Goal: Information Seeking & Learning: Learn about a topic

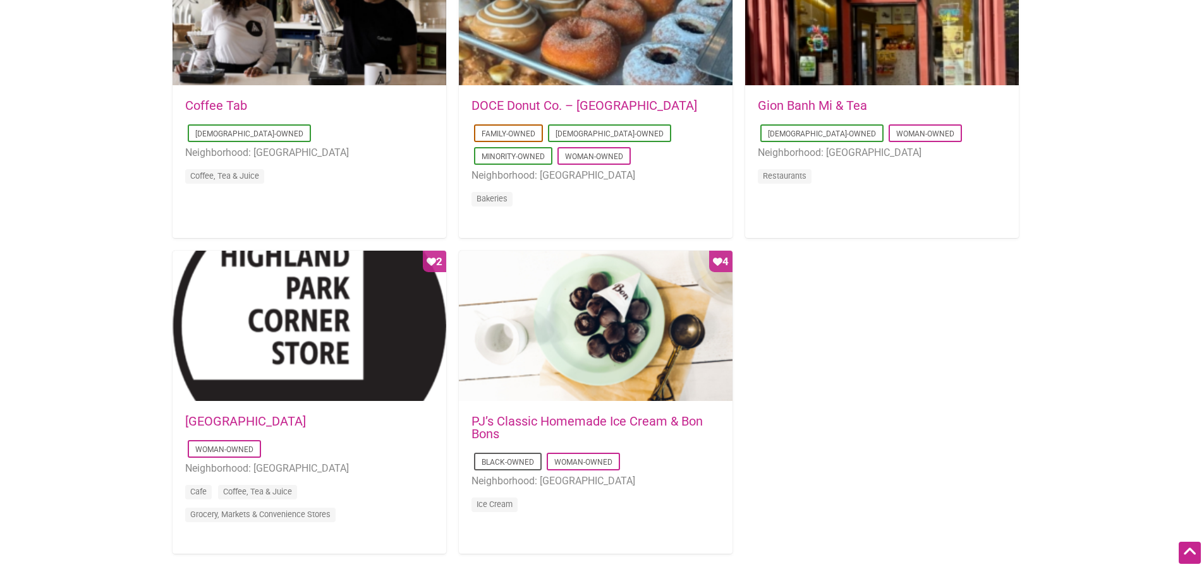
scroll to position [1158, 0]
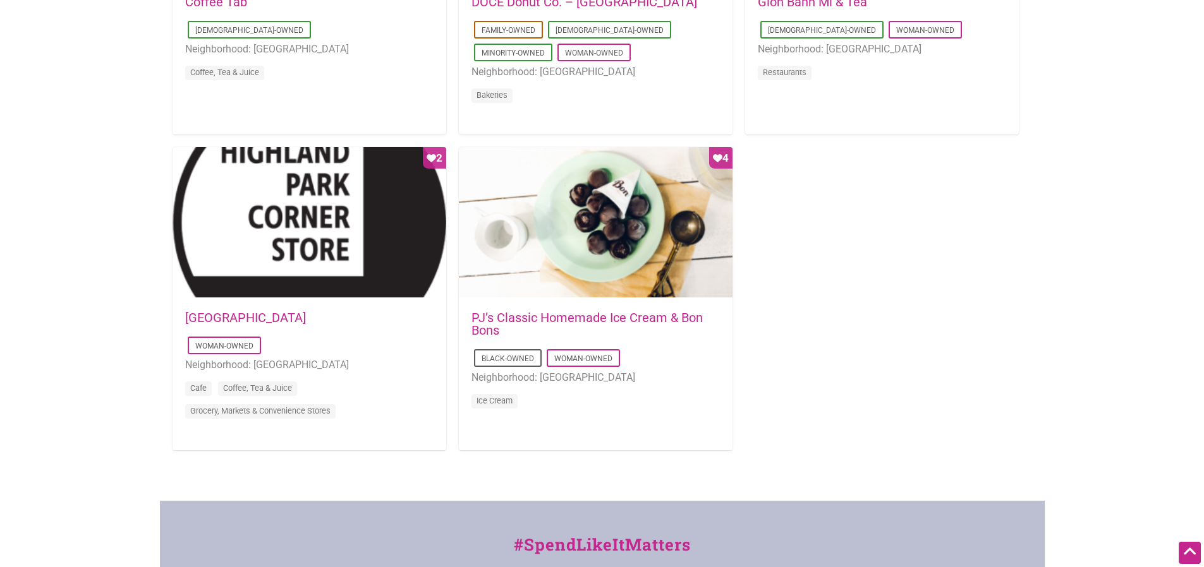
click at [614, 320] on link "PJ’s Classic Homemade Ice Cream & Bon Bons" at bounding box center [586, 324] width 231 height 28
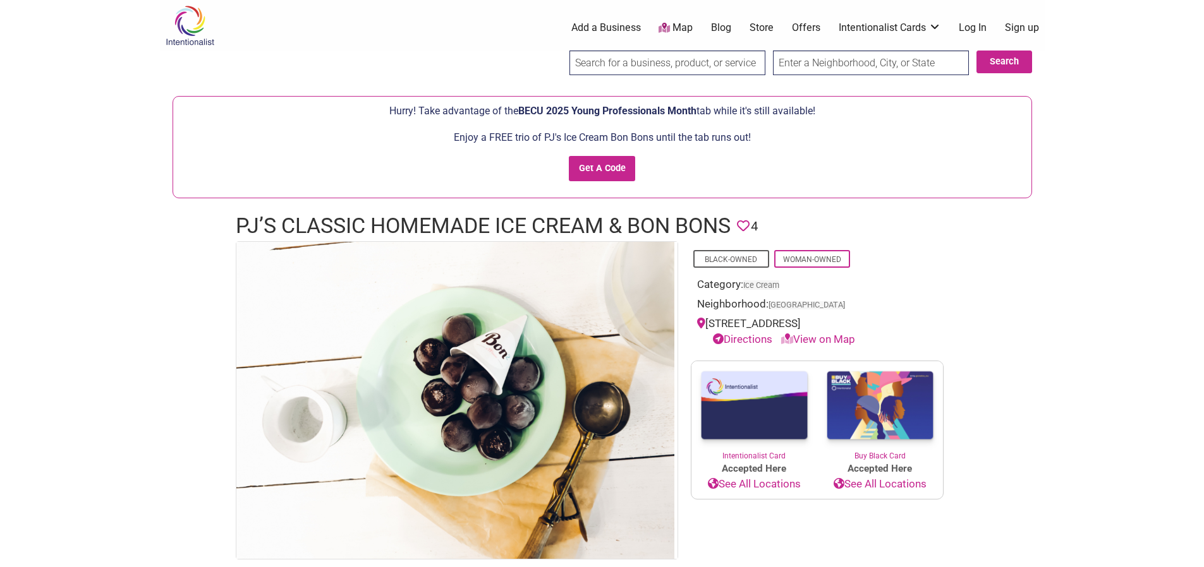
click at [826, 341] on link "View on Map" at bounding box center [818, 339] width 74 height 13
click at [817, 340] on link "View on Map" at bounding box center [818, 339] width 74 height 13
click at [825, 341] on link "View on Map" at bounding box center [818, 339] width 74 height 13
drag, startPoint x: 825, startPoint y: 341, endPoint x: 1032, endPoint y: 382, distance: 211.9
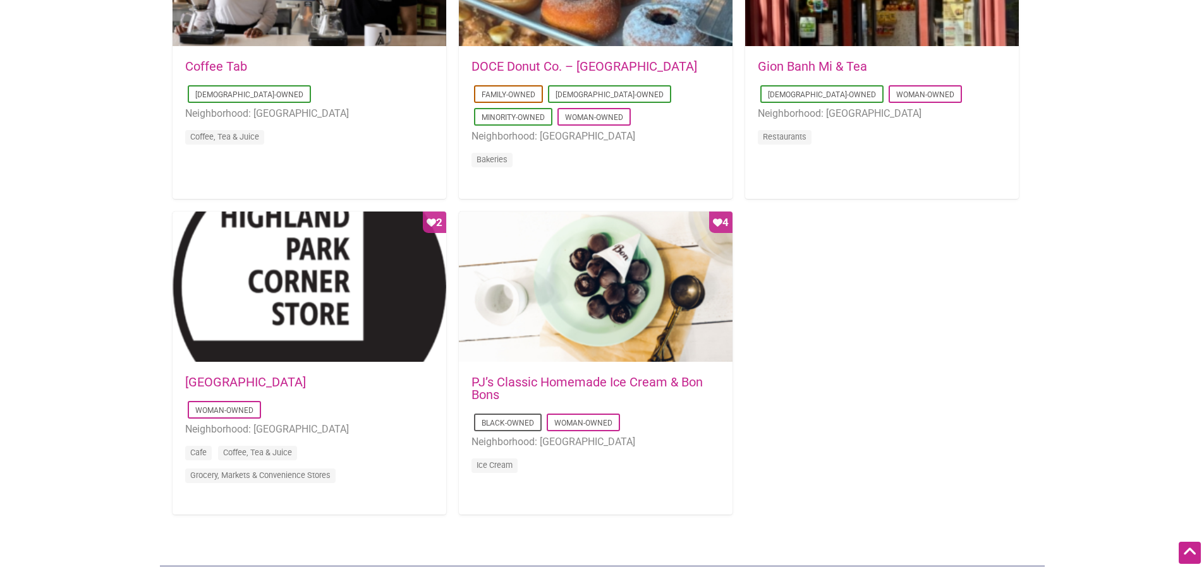
scroll to position [1053, 0]
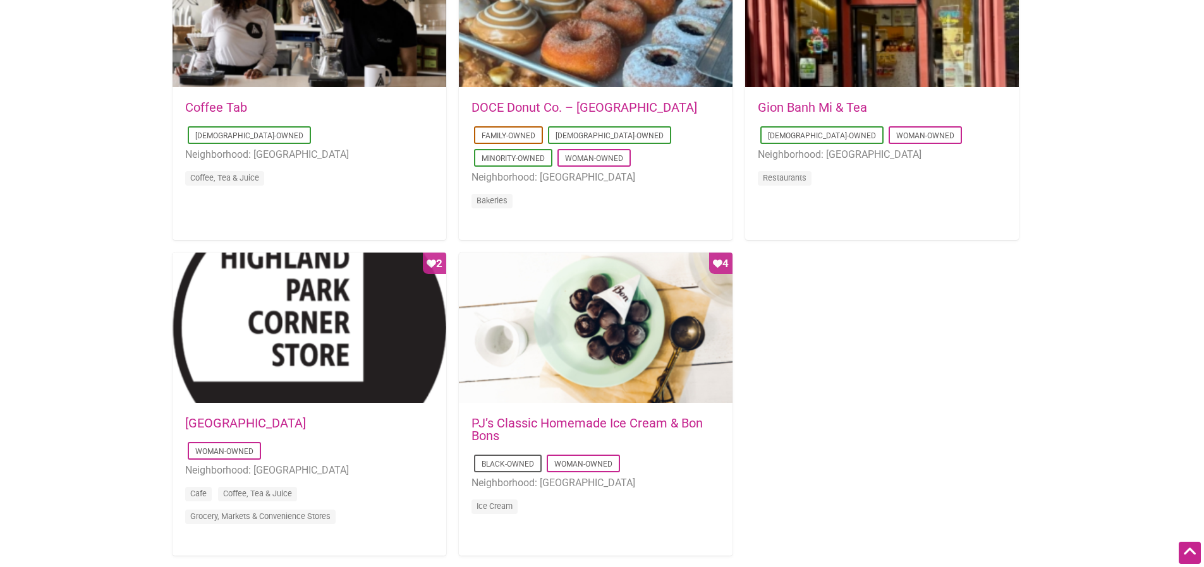
click at [306, 419] on link "Highland Park Corner Store" at bounding box center [245, 423] width 121 height 15
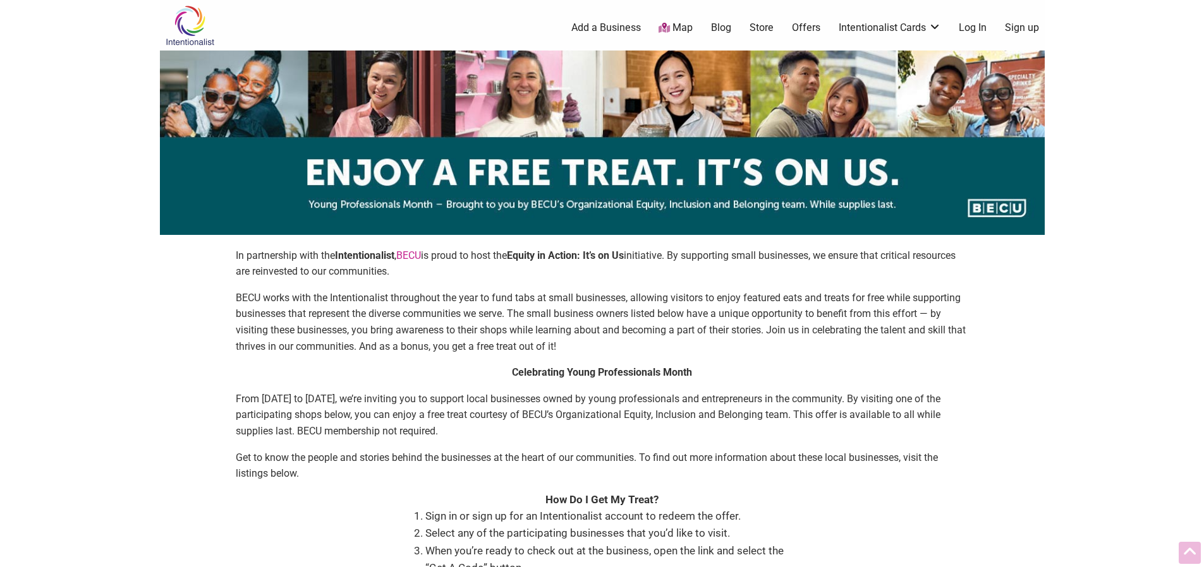
scroll to position [1053, 0]
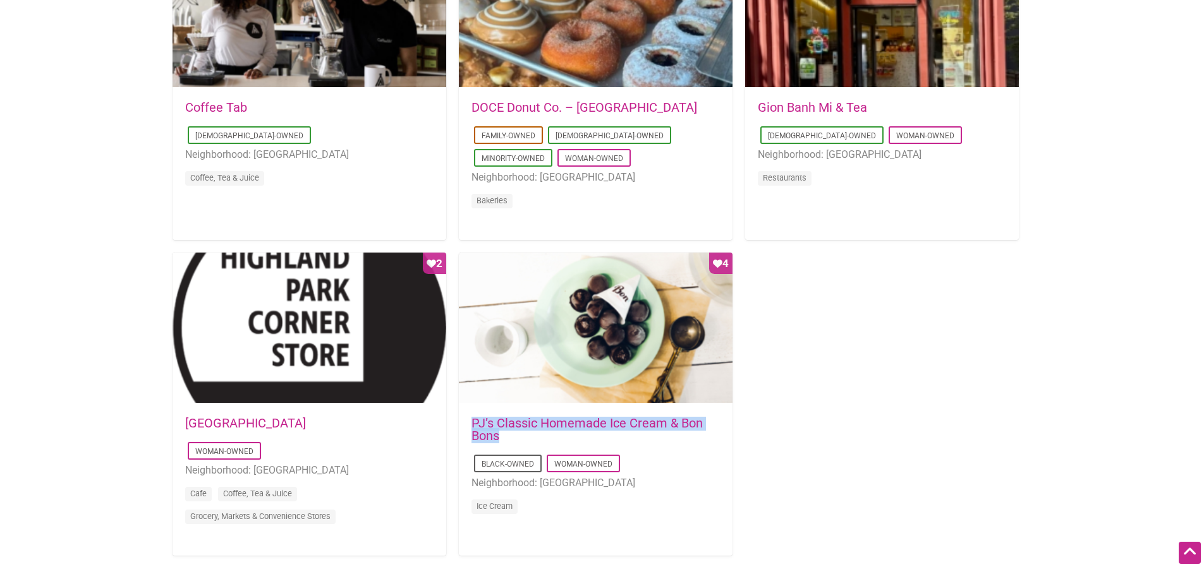
drag, startPoint x: 533, startPoint y: 438, endPoint x: 471, endPoint y: 423, distance: 63.1
click at [471, 423] on h5 "PJ’s Classic Homemade Ice Cream & Bon Bons" at bounding box center [595, 429] width 248 height 25
copy link "PJ’s Classic Homemade Ice Cream & Bon Bons"
click at [879, 430] on div "Favorite Count 6 [DATE] 12:39:24 Aroom Coffee [DEMOGRAPHIC_DATA]-Owned Minority…" at bounding box center [601, 80] width 859 height 977
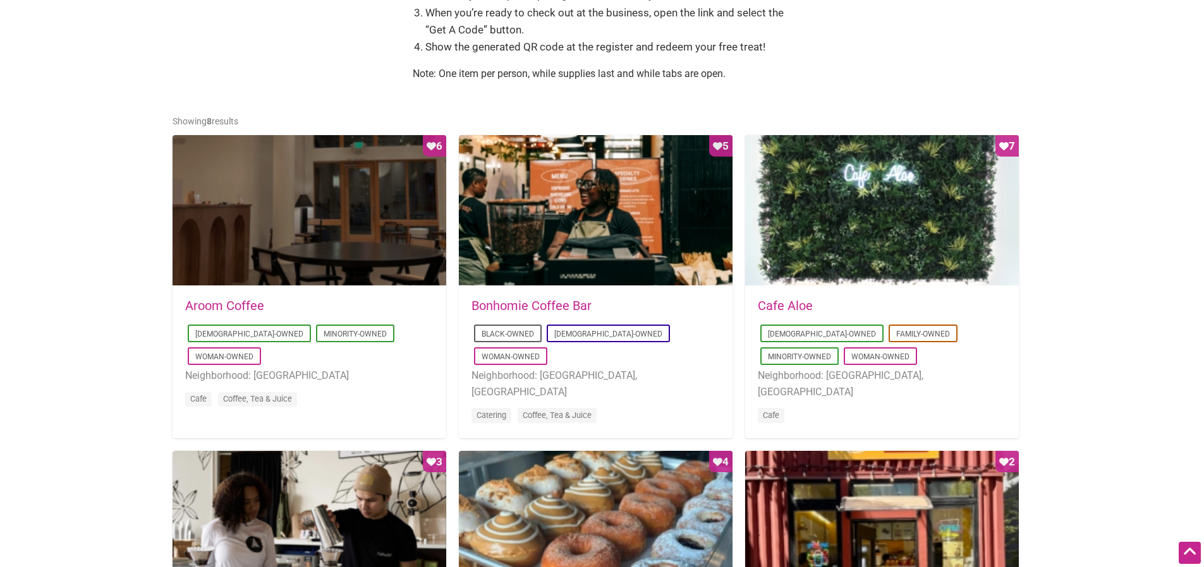
scroll to position [421, 0]
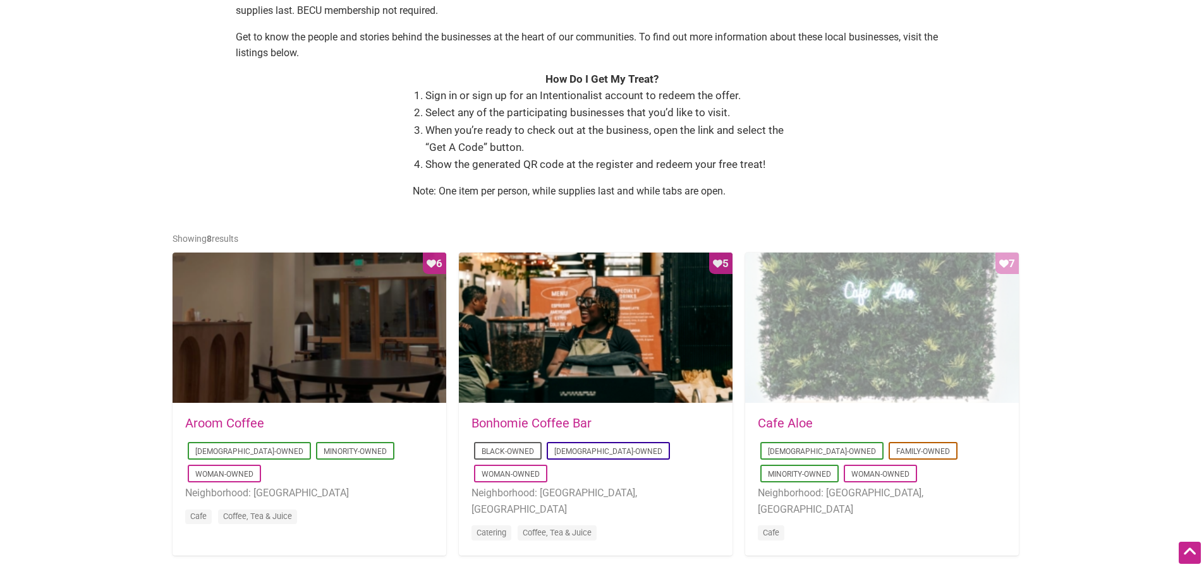
click at [867, 349] on div "Favorite Count 7" at bounding box center [882, 329] width 274 height 152
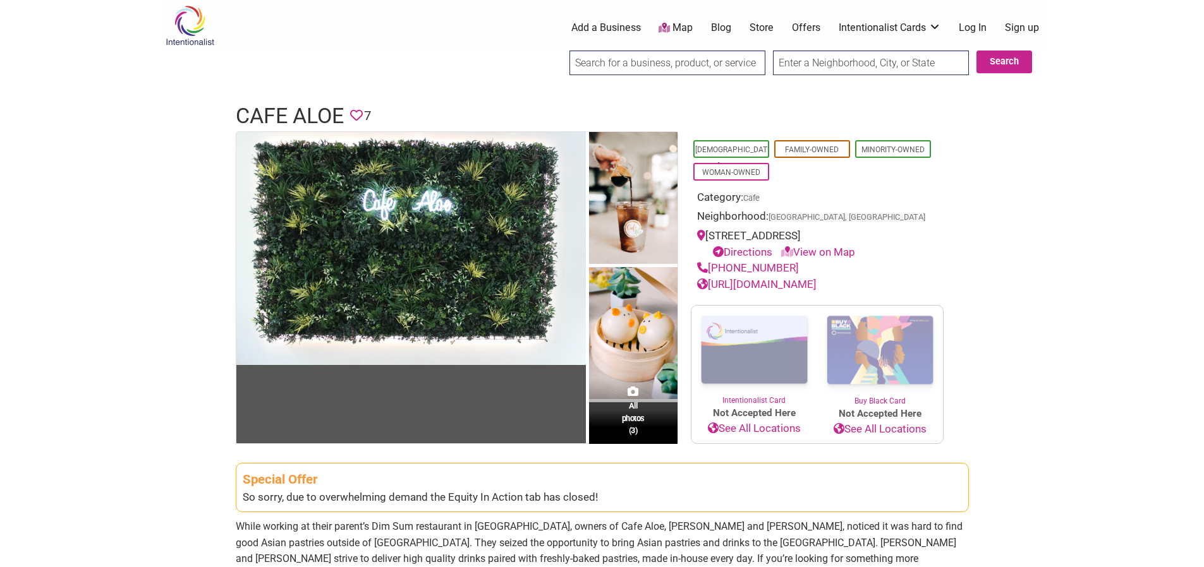
click at [1152, 309] on body "× Menu 0 Add a Business Map Blog Store Offers Intentionalist Cards Buy Black Ca…" at bounding box center [602, 283] width 1204 height 567
click at [816, 287] on link "[URL][DOMAIN_NAME]" at bounding box center [756, 284] width 119 height 13
